Goal: Book appointment/travel/reservation

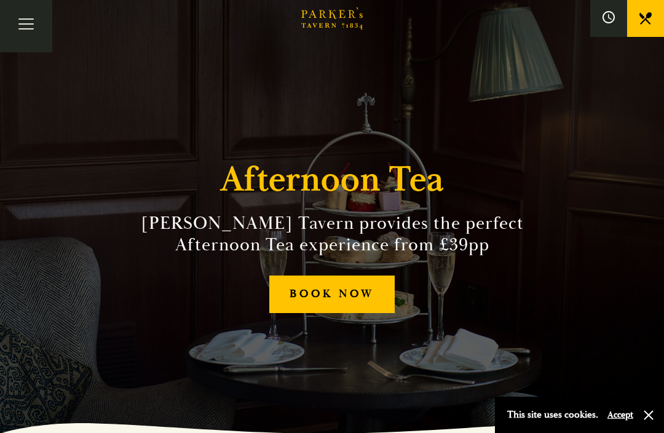
click at [344, 307] on link "BOOK NOW" at bounding box center [331, 294] width 125 height 38
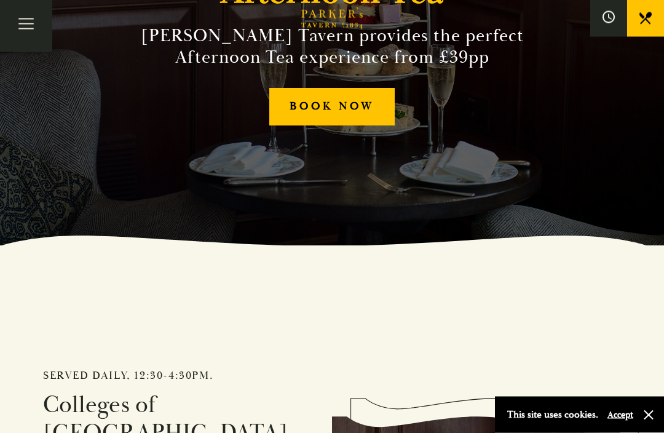
scroll to position [189, 0]
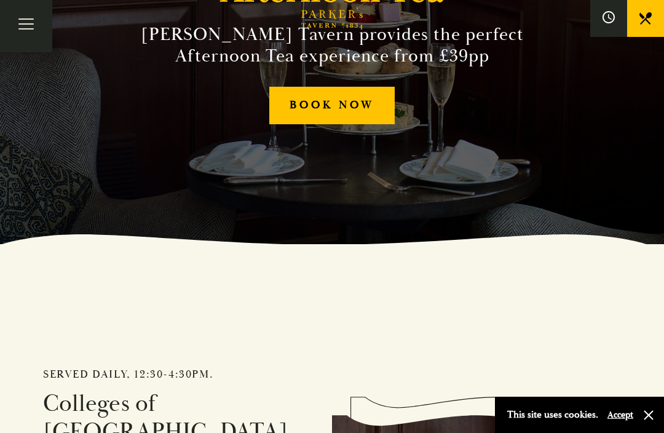
click at [34, 23] on button "Toggle navigation" at bounding box center [26, 26] width 52 height 52
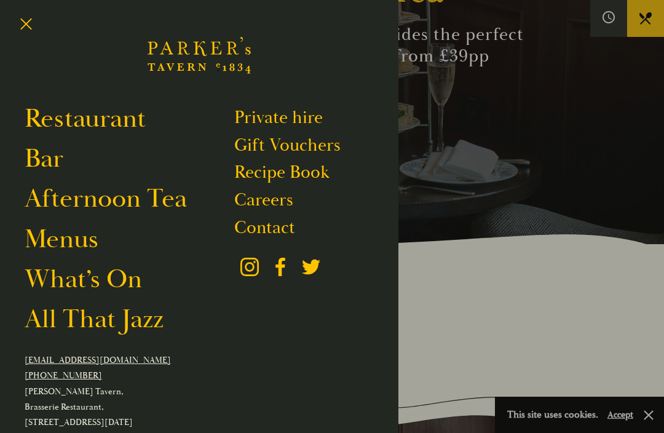
click at [68, 240] on link "Menus" at bounding box center [62, 239] width 74 height 33
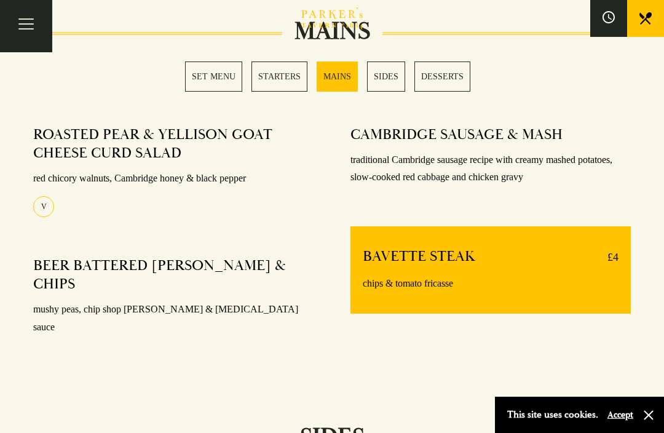
scroll to position [927, 0]
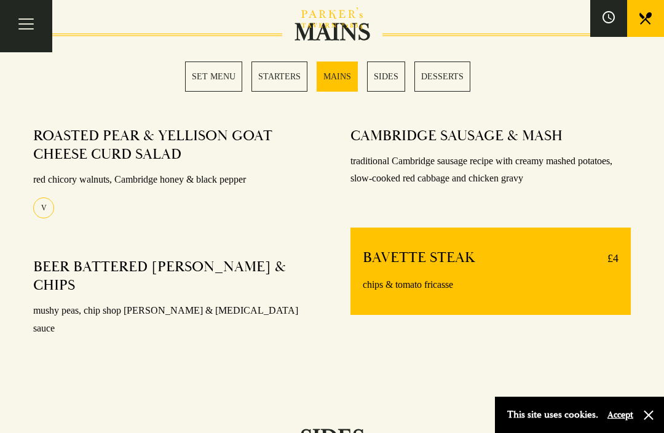
click at [29, 25] on button "Toggle navigation" at bounding box center [26, 26] width 52 height 52
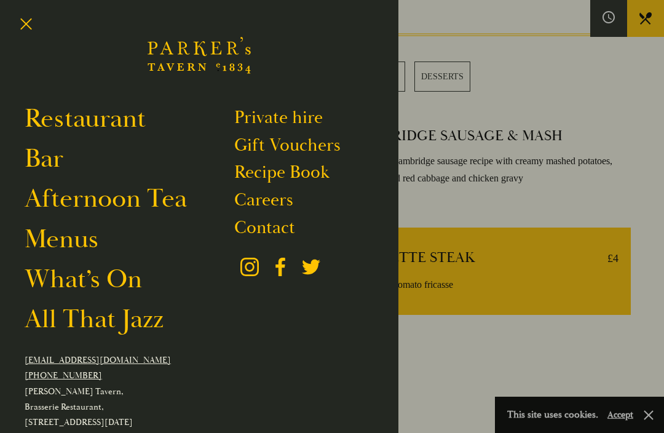
click at [132, 202] on link "Afternoon Tea" at bounding box center [106, 198] width 162 height 33
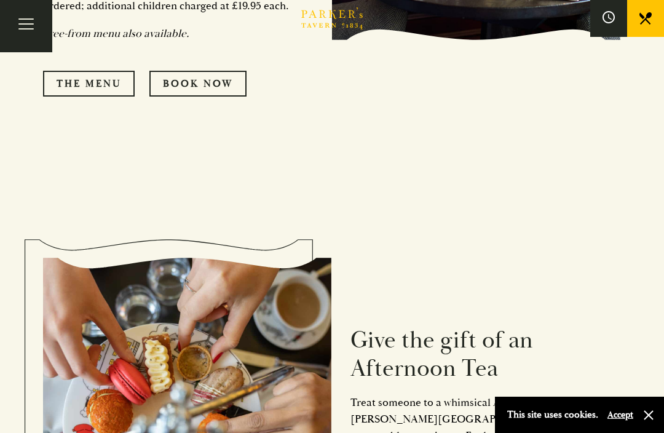
scroll to position [895, 0]
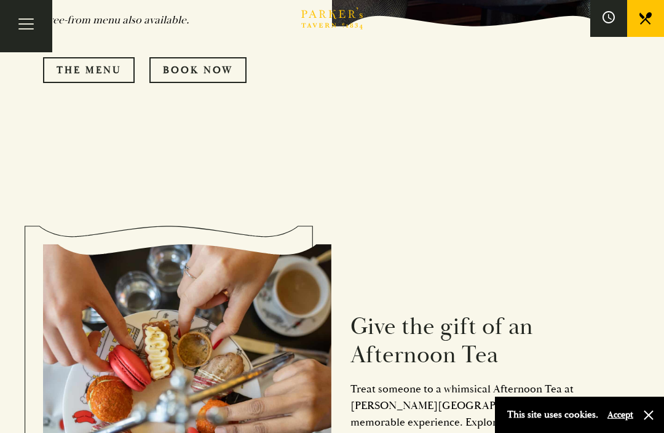
click at [92, 67] on link "The Menu" at bounding box center [89, 70] width 92 height 26
